Goal: Task Accomplishment & Management: Use online tool/utility

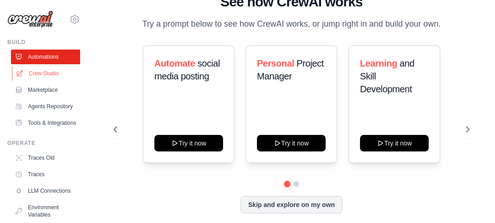
click at [52, 74] on link "Crew Studio" at bounding box center [46, 73] width 69 height 15
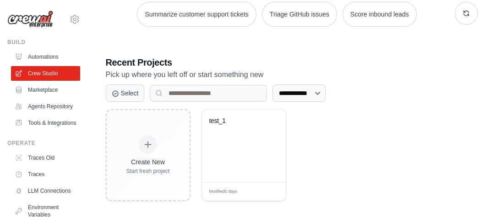
scroll to position [146, 0]
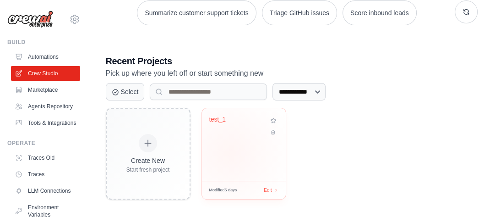
click at [230, 152] on div "test_1" at bounding box center [244, 144] width 84 height 72
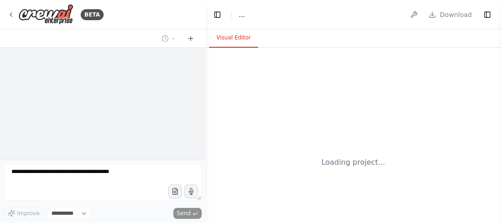
select select "****"
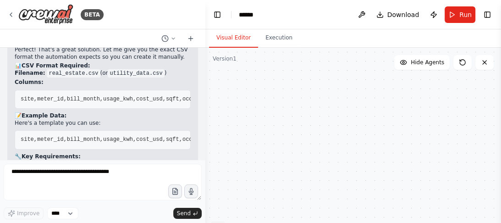
scroll to position [2168, 0]
click at [266, 41] on button "Execution" at bounding box center [279, 37] width 42 height 19
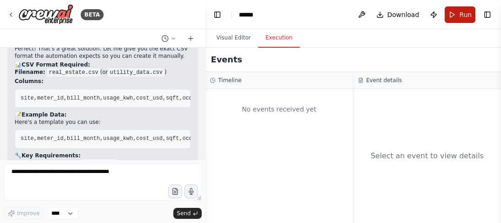
click at [460, 11] on span "Run" at bounding box center [465, 14] width 12 height 9
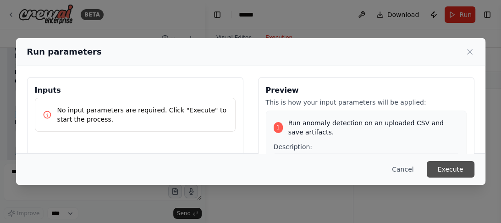
click at [447, 169] on button "Execute" at bounding box center [450, 169] width 48 height 16
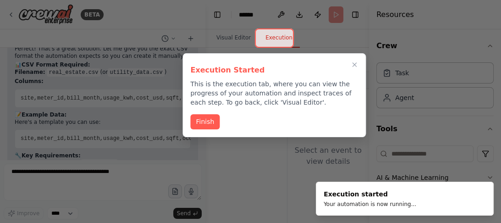
click at [207, 115] on button "Finish" at bounding box center [204, 121] width 29 height 15
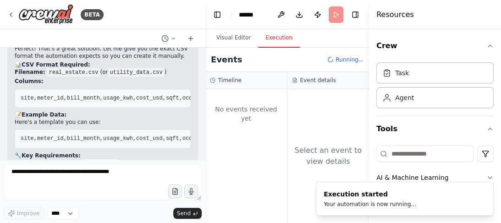
click at [207, 119] on div "No events received yet" at bounding box center [246, 156] width 82 height 134
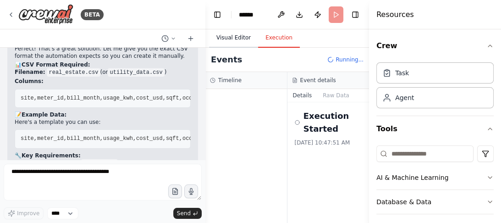
click at [237, 37] on button "Visual Editor" at bounding box center [233, 37] width 49 height 19
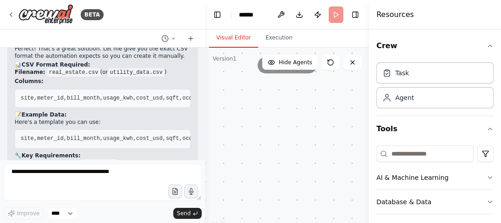
click at [262, 86] on div ".deletable-edge-delete-btn { width: 20px; height: 20px; border: 0px solid #ffff…" at bounding box center [287, 162] width 164 height 229
drag, startPoint x: 277, startPoint y: 80, endPoint x: 275, endPoint y: 110, distance: 30.3
click at [275, 110] on div ".deletable-edge-delete-btn { width: 20px; height: 20px; border: 0px solid #ffff…" at bounding box center [287, 162] width 164 height 229
drag, startPoint x: 275, startPoint y: 110, endPoint x: 271, endPoint y: 143, distance: 33.6
click at [271, 143] on div ".deletable-edge-delete-btn { width: 20px; height: 20px; border: 0px solid #ffff…" at bounding box center [287, 162] width 164 height 229
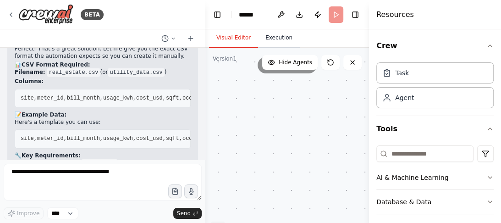
click at [271, 34] on button "Execution" at bounding box center [279, 37] width 42 height 19
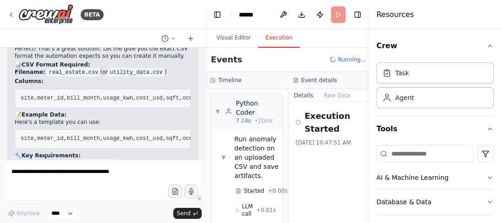
scroll to position [71, 0]
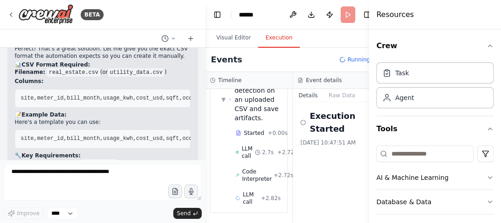
click at [293, 110] on div "Execution Started 9/23/2025, 10:47:51 AM" at bounding box center [336, 162] width 87 height 120
click at [227, 68] on div "Events Running..." at bounding box center [292, 60] width 175 height 24
click at [218, 18] on button "Toggle Left Sidebar" at bounding box center [217, 14] width 13 height 13
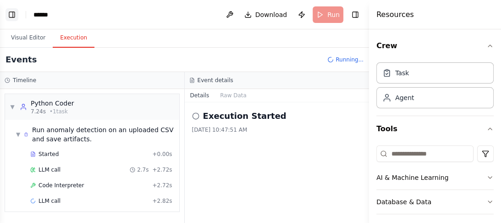
scroll to position [0, 0]
click at [406, 98] on div "Agent" at bounding box center [404, 97] width 19 height 9
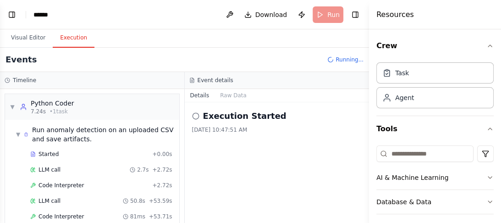
scroll to position [29, 0]
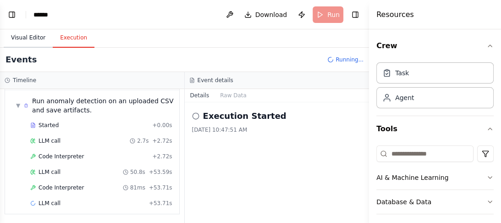
click at [27, 38] on button "Visual Editor" at bounding box center [28, 37] width 49 height 19
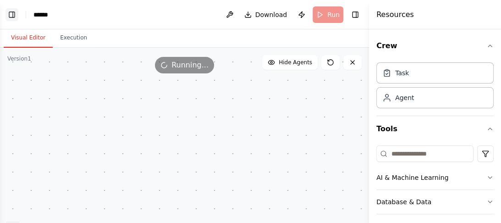
click at [8, 17] on button "Toggle Left Sidebar" at bounding box center [11, 14] width 13 height 13
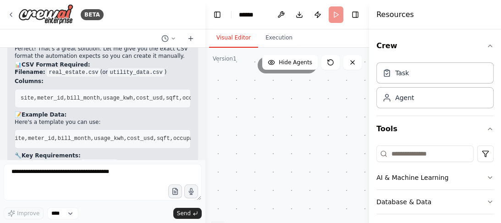
scroll to position [0, 0]
click at [276, 42] on button "Execution" at bounding box center [279, 37] width 42 height 19
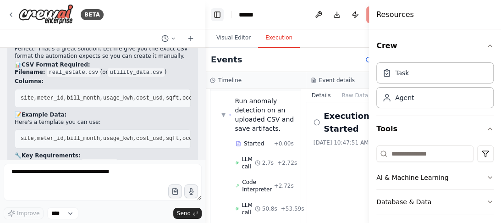
click at [222, 15] on header "Toggle Left Sidebar Studio ****** Download Publish Run Toggle Right Sidebar" at bounding box center [305, 14] width 201 height 29
click at [222, 15] on button "Toggle Left Sidebar" at bounding box center [217, 14] width 13 height 13
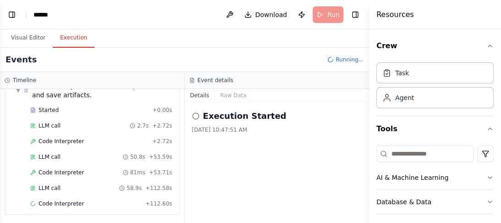
scroll to position [60, 0]
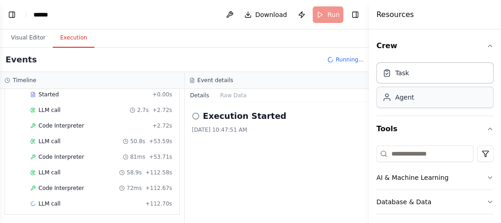
click at [405, 101] on div "Agent" at bounding box center [434, 97] width 117 height 21
click at [11, 15] on button "Toggle Left Sidebar" at bounding box center [11, 14] width 13 height 13
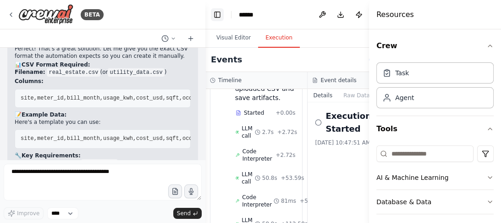
scroll to position [87, 0]
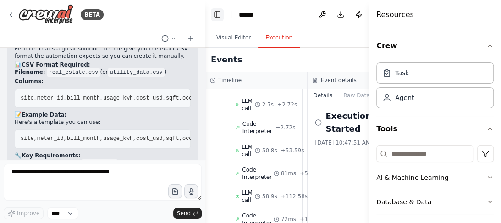
click at [220, 12] on button "Toggle Left Sidebar" at bounding box center [217, 14] width 13 height 13
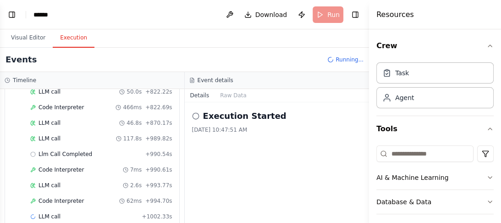
scroll to position [506, 0]
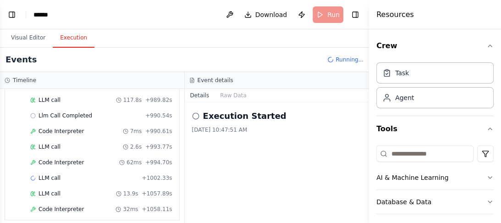
click at [200, 98] on button "Details" at bounding box center [200, 95] width 30 height 13
click at [235, 94] on button "Raw Data" at bounding box center [233, 95] width 38 height 13
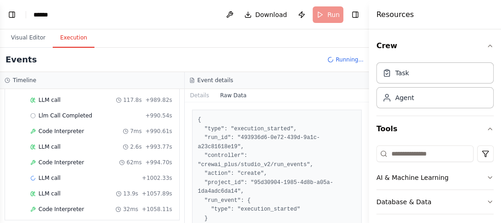
scroll to position [0, 0]
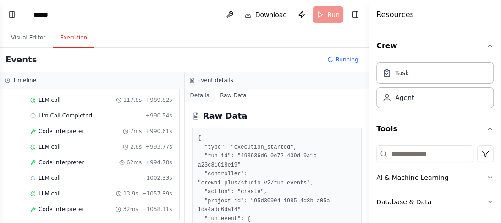
click at [197, 94] on button "Details" at bounding box center [200, 95] width 30 height 13
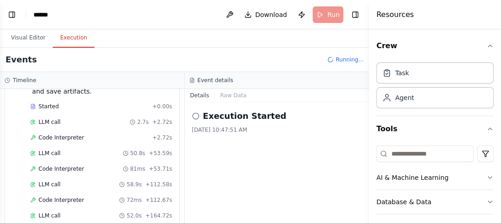
scroll to position [506, 0]
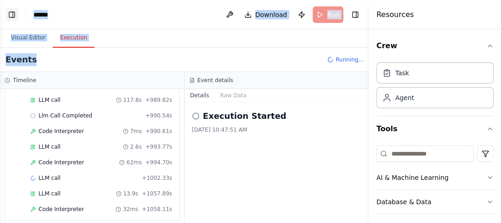
drag, startPoint x: 146, startPoint y: 66, endPoint x: 16, endPoint y: 20, distance: 137.5
click at [16, 20] on main "Toggle Left Sidebar Studio ****** Download Publish Run Toggle Right Sidebar Vis…" at bounding box center [184, 111] width 369 height 223
click at [28, 37] on button "Visual Editor" at bounding box center [28, 37] width 49 height 19
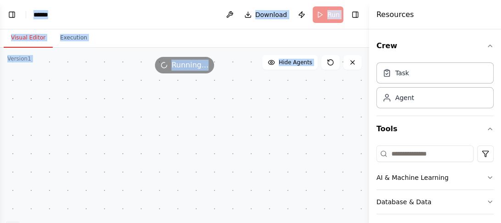
click at [154, 91] on div ".deletable-edge-delete-btn { width: 20px; height: 20px; border: 0px solid #ffff…" at bounding box center [184, 162] width 369 height 229
click at [93, 39] on div "Visual Editor Execution" at bounding box center [184, 38] width 369 height 18
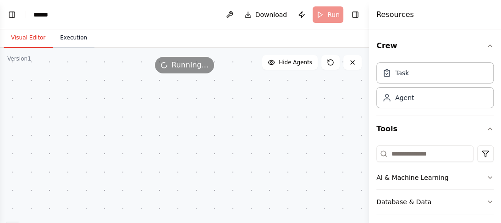
click at [62, 38] on button "Execution" at bounding box center [74, 37] width 42 height 19
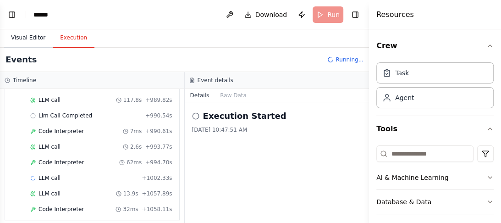
click at [22, 33] on button "Visual Editor" at bounding box center [28, 37] width 49 height 19
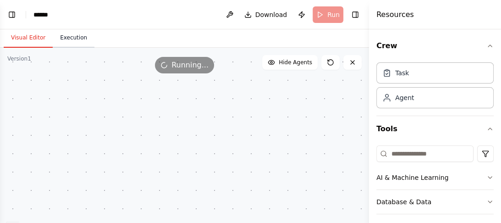
click at [71, 35] on button "Execution" at bounding box center [74, 37] width 42 height 19
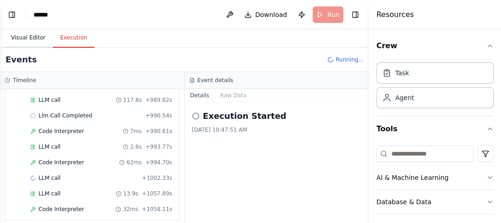
click at [27, 38] on button "Visual Editor" at bounding box center [28, 37] width 49 height 19
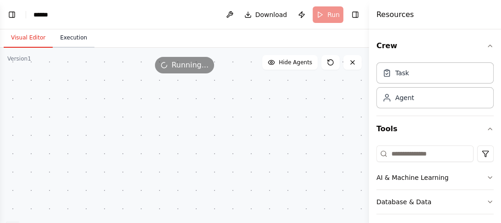
click at [74, 40] on button "Execution" at bounding box center [74, 37] width 42 height 19
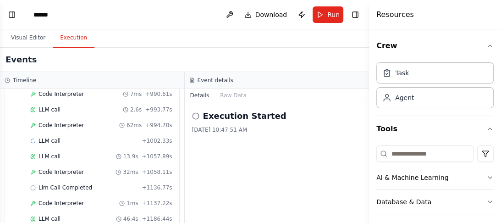
scroll to position [638, 0]
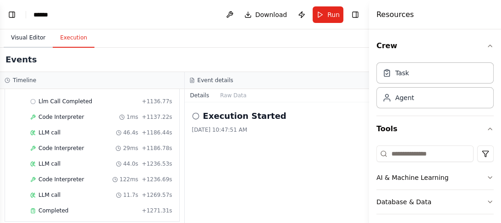
click at [29, 37] on button "Visual Editor" at bounding box center [28, 37] width 49 height 19
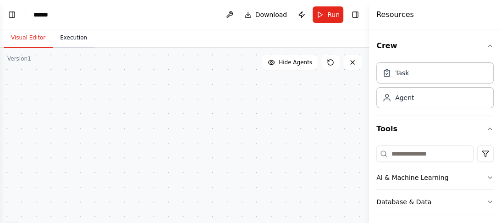
click at [74, 39] on button "Execution" at bounding box center [74, 37] width 42 height 19
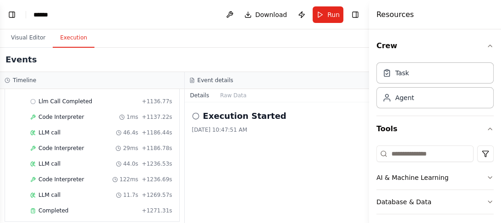
click at [205, 94] on button "Details" at bounding box center [200, 95] width 30 height 13
click at [230, 94] on button "Raw Data" at bounding box center [233, 95] width 38 height 13
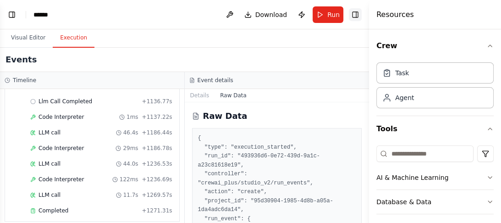
click at [355, 16] on button "Toggle Right Sidebar" at bounding box center [355, 14] width 13 height 13
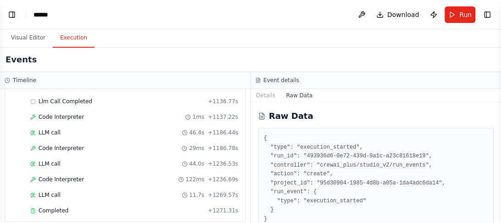
scroll to position [13, 0]
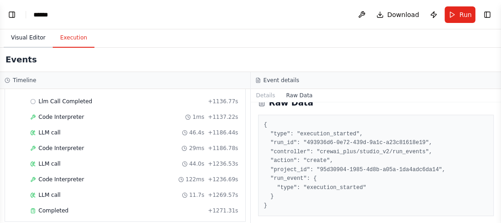
click at [28, 37] on button "Visual Editor" at bounding box center [28, 37] width 49 height 19
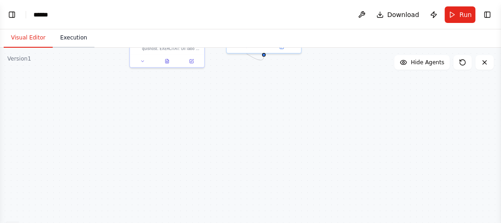
click at [65, 38] on button "Execution" at bounding box center [74, 37] width 42 height 19
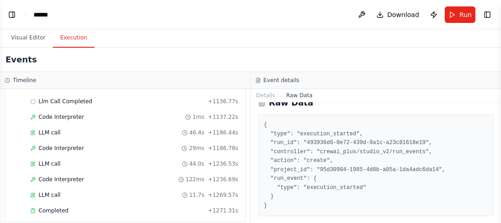
click at [309, 152] on pre "{ "type": "execution_started", "run_id": "493936d6-0e72-439d-9a1c-a23c81618e19"…" at bounding box center [376, 164] width 224 height 89
click at [317, 107] on div "Raw Data" at bounding box center [376, 102] width 236 height 13
click at [298, 95] on button "Raw Data" at bounding box center [299, 95] width 38 height 13
click at [291, 94] on button "Raw Data" at bounding box center [299, 95] width 38 height 13
click at [265, 97] on button "Details" at bounding box center [266, 95] width 30 height 13
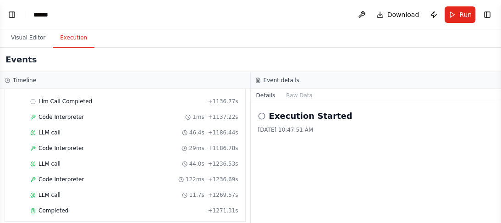
click at [260, 114] on icon at bounding box center [261, 115] width 7 height 7
click at [290, 128] on div "9/23/2025, 10:47:51 AM" at bounding box center [376, 129] width 236 height 7
click at [28, 33] on button "Visual Editor" at bounding box center [28, 37] width 49 height 19
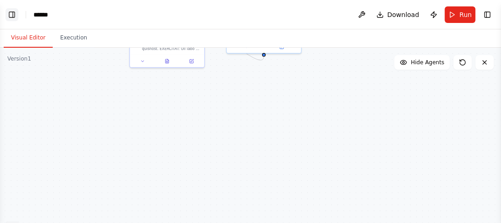
click at [14, 17] on button "Toggle Left Sidebar" at bounding box center [11, 14] width 13 height 13
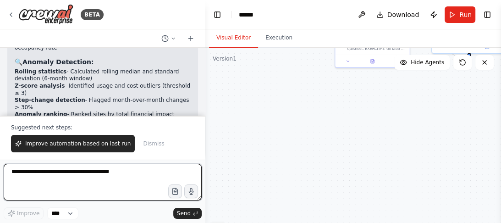
click at [79, 175] on textarea at bounding box center [103, 182] width 198 height 37
type textarea "**********"
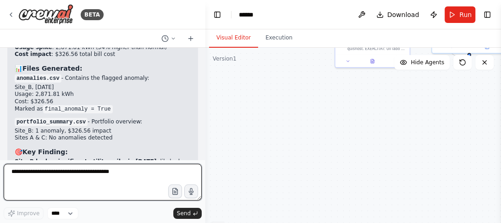
scroll to position [4847, 0]
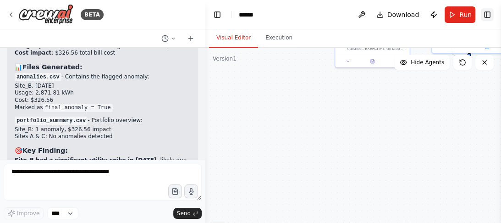
click at [492, 14] on button "Toggle Right Sidebar" at bounding box center [487, 14] width 13 height 13
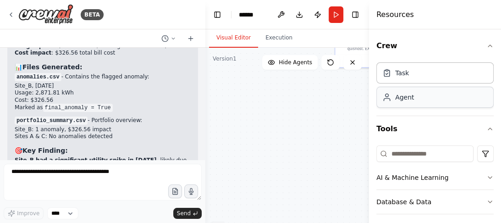
click at [410, 102] on div "Agent" at bounding box center [434, 97] width 117 height 21
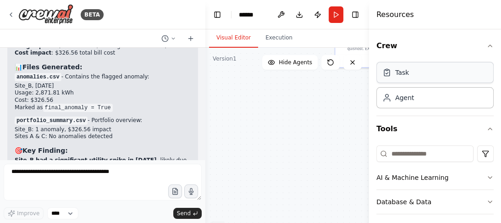
click at [418, 72] on div "Task" at bounding box center [434, 72] width 117 height 21
click at [405, 103] on div "Agent" at bounding box center [434, 97] width 117 height 21
click at [13, 12] on icon at bounding box center [10, 14] width 7 height 7
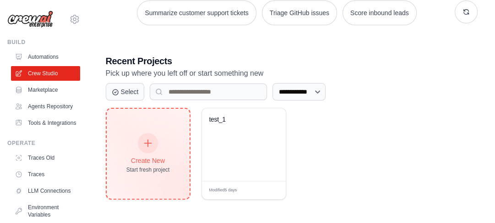
click at [151, 141] on icon at bounding box center [148, 143] width 10 height 10
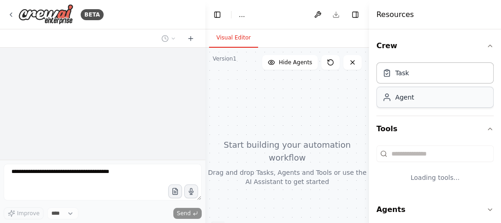
click at [392, 102] on div "Agent" at bounding box center [434, 97] width 117 height 21
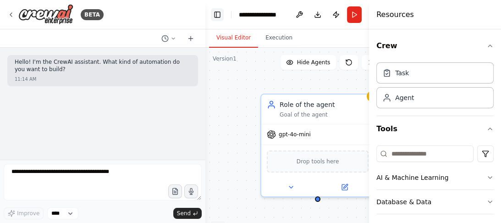
click at [219, 16] on button "Toggle Left Sidebar" at bounding box center [217, 14] width 13 height 13
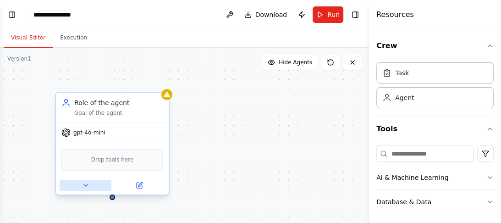
click at [83, 185] on icon at bounding box center [85, 184] width 7 height 7
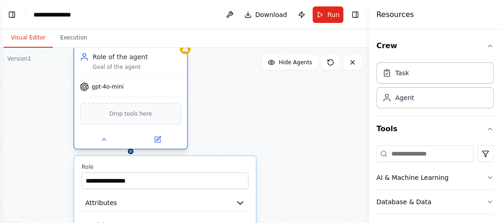
drag, startPoint x: 140, startPoint y: 126, endPoint x: 155, endPoint y: 76, distance: 52.6
click at [155, 77] on div "gpt-4o-mini" at bounding box center [130, 87] width 113 height 20
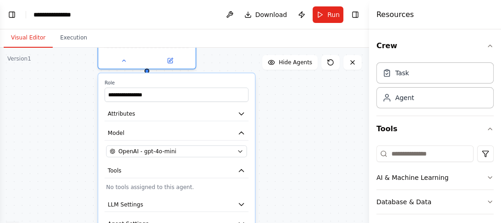
drag, startPoint x: 238, startPoint y: 121, endPoint x: 240, endPoint y: 40, distance: 81.6
click at [240, 40] on div "**********" at bounding box center [184, 125] width 369 height 193
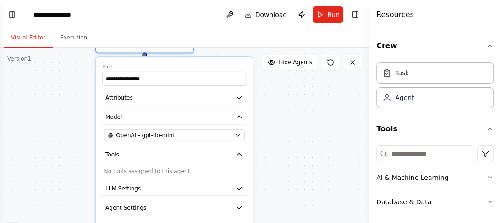
drag, startPoint x: 290, startPoint y: 150, endPoint x: 288, endPoint y: 134, distance: 16.2
click at [288, 134] on div "**********" at bounding box center [184, 162] width 369 height 229
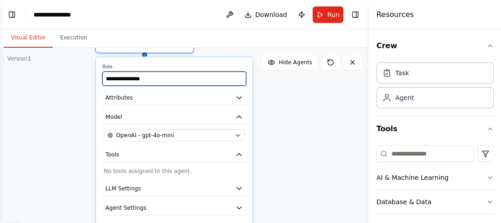
click at [148, 74] on input "**********" at bounding box center [174, 78] width 144 height 14
drag, startPoint x: 148, startPoint y: 74, endPoint x: 94, endPoint y: 78, distance: 53.3
click at [94, 78] on div "**********" at bounding box center [184, 162] width 369 height 229
type input "**********"
drag, startPoint x: 157, startPoint y: 78, endPoint x: 96, endPoint y: 76, distance: 61.0
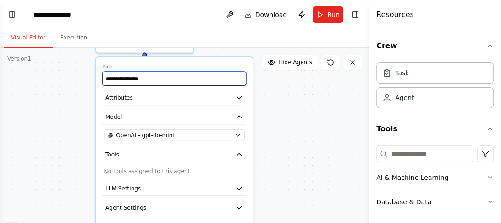
click at [96, 76] on div "**********" at bounding box center [174, 158] width 157 height 202
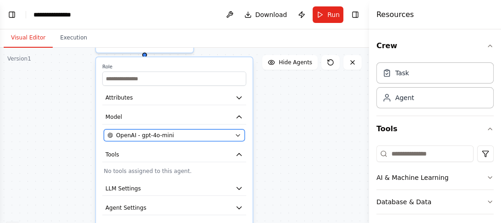
click at [169, 131] on div "OpenAI - gpt-4o-mini" at bounding box center [169, 135] width 124 height 8
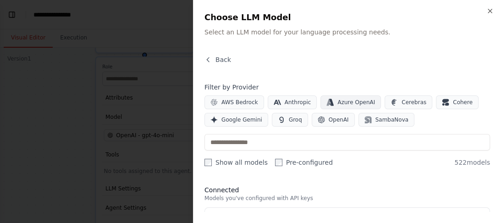
click at [343, 103] on span "Azure OpenAI" at bounding box center [356, 101] width 38 height 7
click at [247, 118] on span "Google Gemini" at bounding box center [241, 119] width 41 height 7
click at [326, 100] on icon "button" at bounding box center [329, 101] width 7 height 7
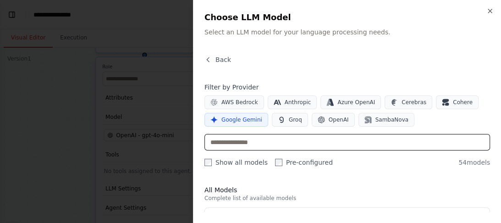
click at [238, 143] on input "text" at bounding box center [346, 142] width 285 height 16
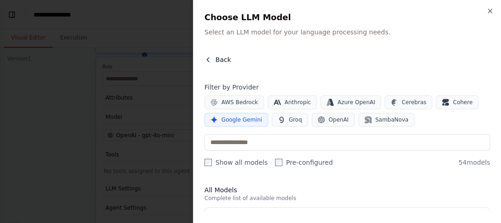
click at [224, 62] on span "Back" at bounding box center [223, 59] width 16 height 9
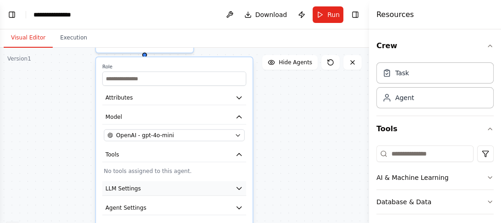
click at [147, 191] on button "LLM Settings" at bounding box center [174, 188] width 144 height 15
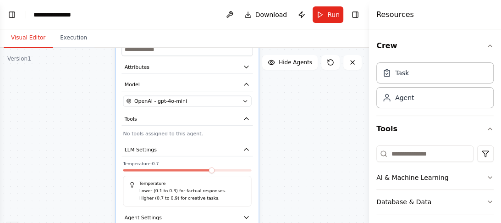
drag, startPoint x: 300, startPoint y: 174, endPoint x: 301, endPoint y: 139, distance: 35.3
click at [301, 139] on div "Role of the agent Goal of the agent gpt-4o-mini Drop tools here Role Attributes…" at bounding box center [184, 162] width 369 height 229
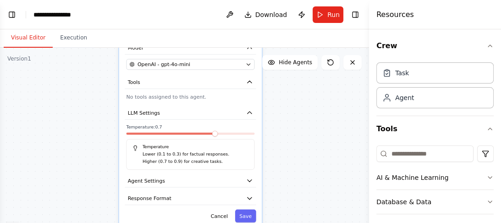
drag, startPoint x: 275, startPoint y: 187, endPoint x: 278, endPoint y: 150, distance: 36.8
click at [278, 150] on div "Role of the agent Goal of the agent gpt-4o-mini Drop tools here Role Attributes…" at bounding box center [184, 162] width 369 height 229
click at [251, 180] on icon "button" at bounding box center [249, 181] width 4 height 2
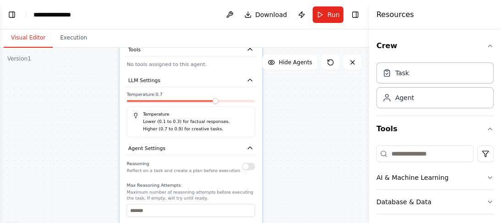
drag, startPoint x: 290, startPoint y: 166, endPoint x: 290, endPoint y: 133, distance: 32.5
click at [290, 133] on div "Role of the agent Goal of the agent gpt-4o-mini Drop tools here Role Attributes…" at bounding box center [184, 162] width 369 height 229
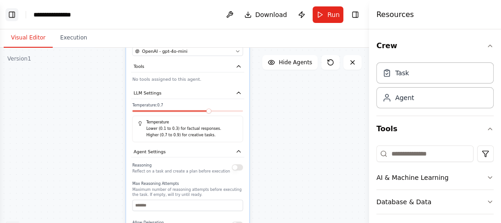
click at [11, 16] on button "Toggle Left Sidebar" at bounding box center [11, 14] width 13 height 13
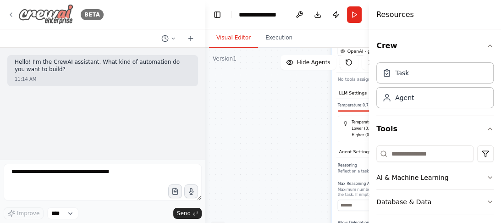
click at [11, 13] on icon at bounding box center [10, 14] width 7 height 7
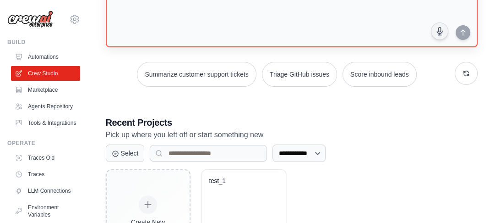
scroll to position [146, 0]
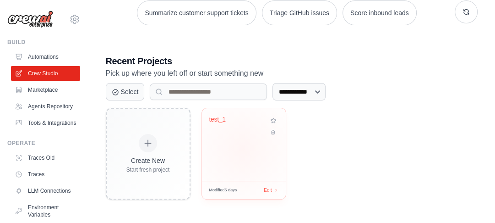
click at [242, 149] on div "test_1" at bounding box center [244, 144] width 84 height 72
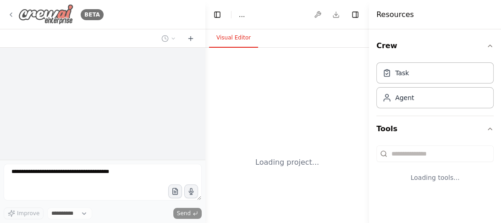
select select "****"
click at [7, 15] on icon at bounding box center [10, 14] width 7 height 7
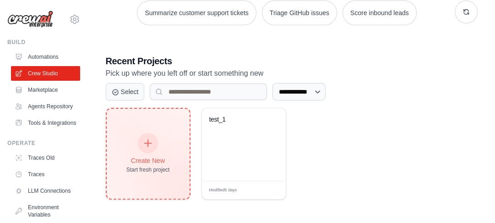
click at [155, 139] on div at bounding box center [148, 143] width 20 height 20
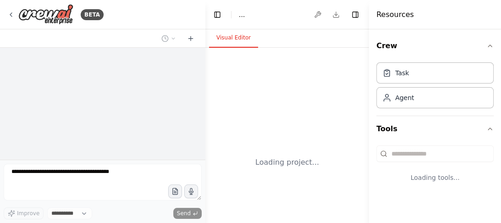
select select "****"
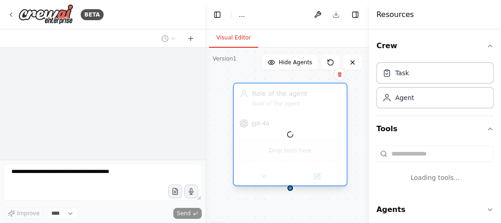
drag, startPoint x: 310, startPoint y: 99, endPoint x: 257, endPoint y: 93, distance: 53.5
click at [257, 93] on div at bounding box center [290, 134] width 113 height 102
click at [358, 15] on button "Toggle Right Sidebar" at bounding box center [355, 14] width 13 height 13
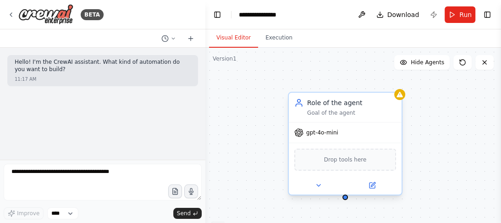
click at [318, 190] on div at bounding box center [345, 185] width 113 height 18
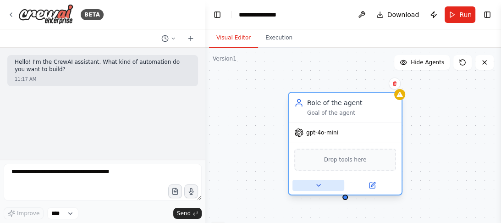
click at [320, 185] on icon at bounding box center [318, 184] width 7 height 7
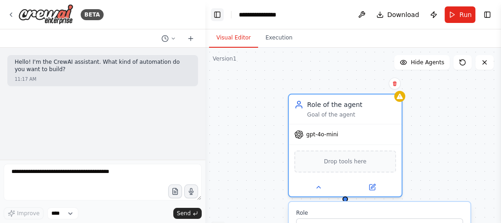
click at [218, 14] on button "Toggle Left Sidebar" at bounding box center [217, 14] width 13 height 13
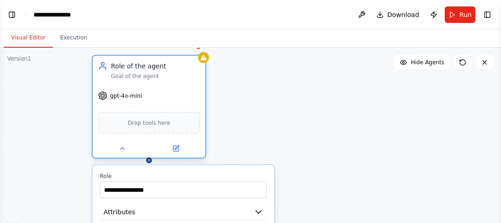
drag, startPoint x: 159, startPoint y: 103, endPoint x: 167, endPoint y: 62, distance: 41.5
click at [167, 62] on div "Role of the agent" at bounding box center [155, 65] width 89 height 9
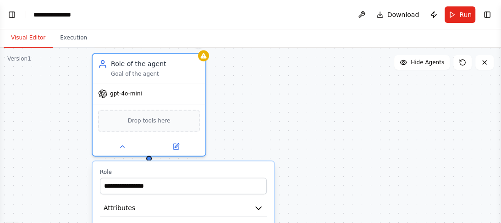
click at [300, 93] on div "**********" at bounding box center [250, 162] width 501 height 229
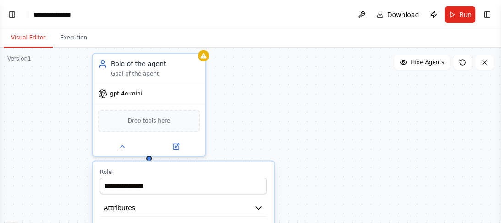
click at [278, 124] on div "**********" at bounding box center [250, 162] width 501 height 229
click at [285, 27] on header "**********" at bounding box center [250, 14] width 501 height 29
click at [268, 16] on header "**********" at bounding box center [250, 14] width 501 height 29
click at [326, 1] on header "**********" at bounding box center [250, 14] width 501 height 29
click at [308, 15] on header "**********" at bounding box center [250, 14] width 501 height 29
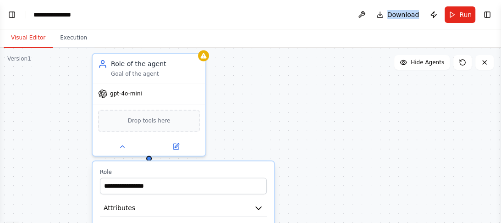
click at [308, 15] on header "**********" at bounding box center [250, 14] width 501 height 29
